Goal: Navigation & Orientation: Understand site structure

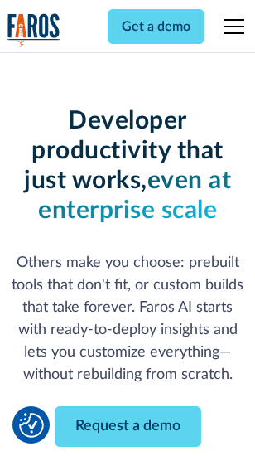
scroll to position [198, 0]
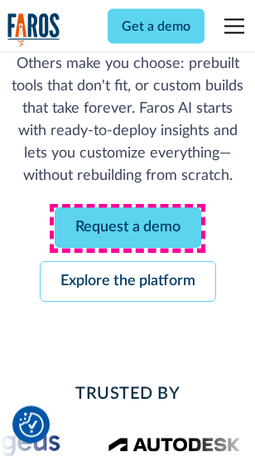
click at [128, 229] on link "Request a demo" at bounding box center [128, 228] width 147 height 41
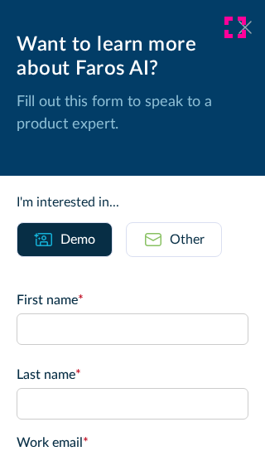
click at [239, 27] on icon at bounding box center [245, 27] width 13 height 12
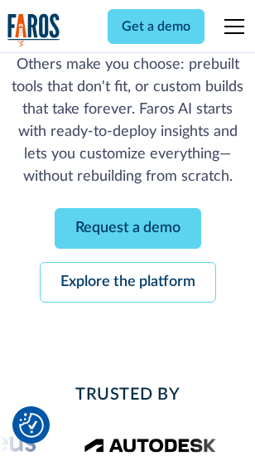
scroll to position [252, 0]
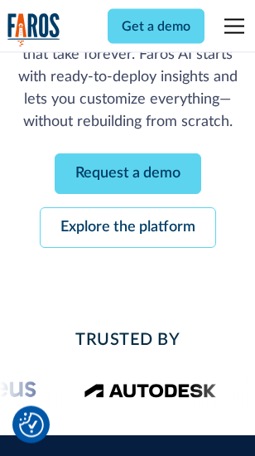
click at [128, 229] on link "Explore the platform" at bounding box center [128, 228] width 176 height 41
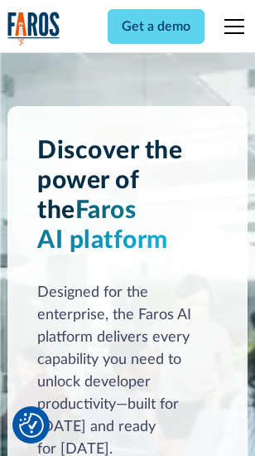
scroll to position [12618, 0]
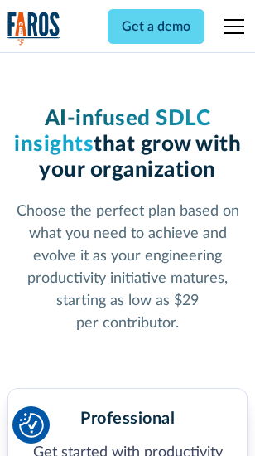
scroll to position [2626, 0]
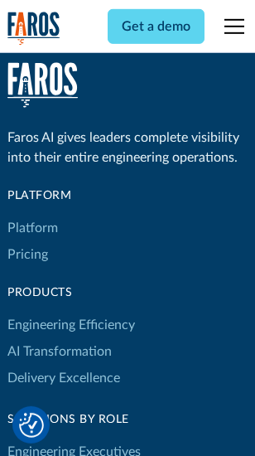
click at [32, 228] on link "Platform" at bounding box center [32, 228] width 51 height 27
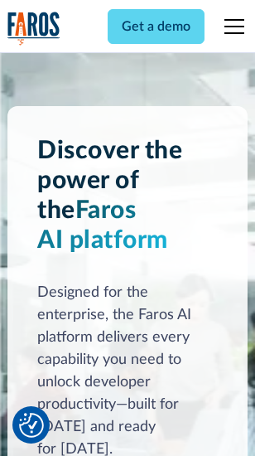
scroll to position [13149, 0]
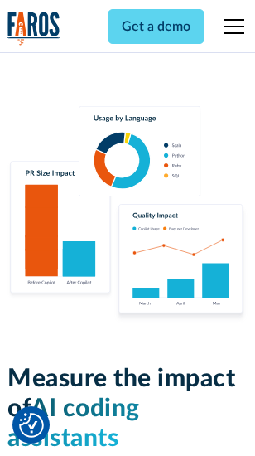
scroll to position [10341, 0]
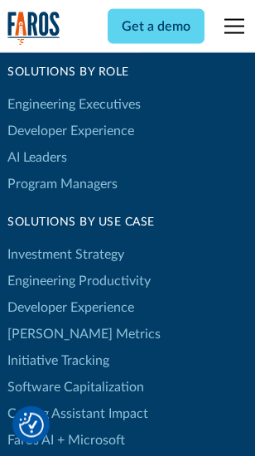
click at [50, 321] on link "[PERSON_NAME] Metrics" at bounding box center [83, 334] width 153 height 27
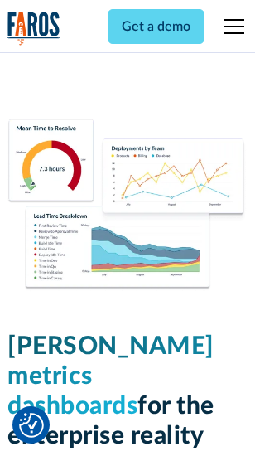
scroll to position [7333, 0]
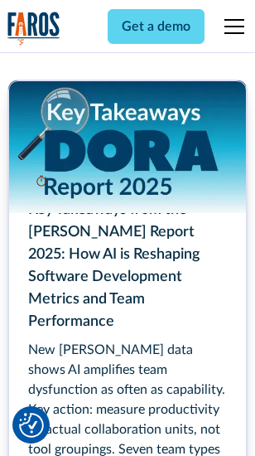
scroll to position [7584, 0]
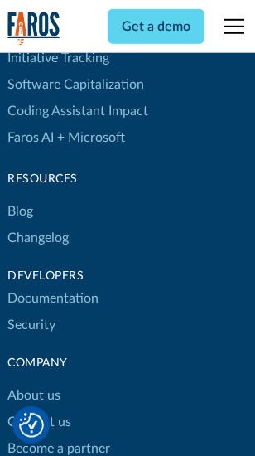
click at [38, 228] on link "Changelog" at bounding box center [37, 237] width 61 height 27
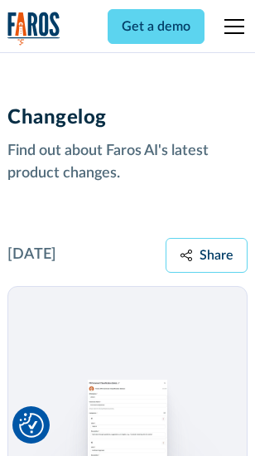
scroll to position [20311, 0]
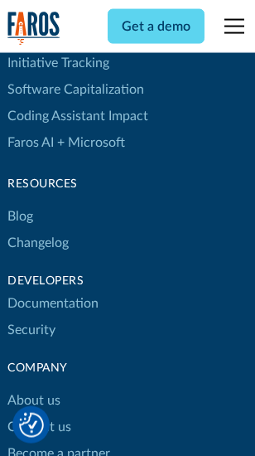
click at [33, 387] on link "About us" at bounding box center [33, 400] width 53 height 27
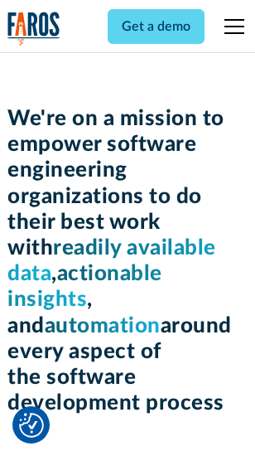
scroll to position [5728, 0]
